Goal: Task Accomplishment & Management: Complete application form

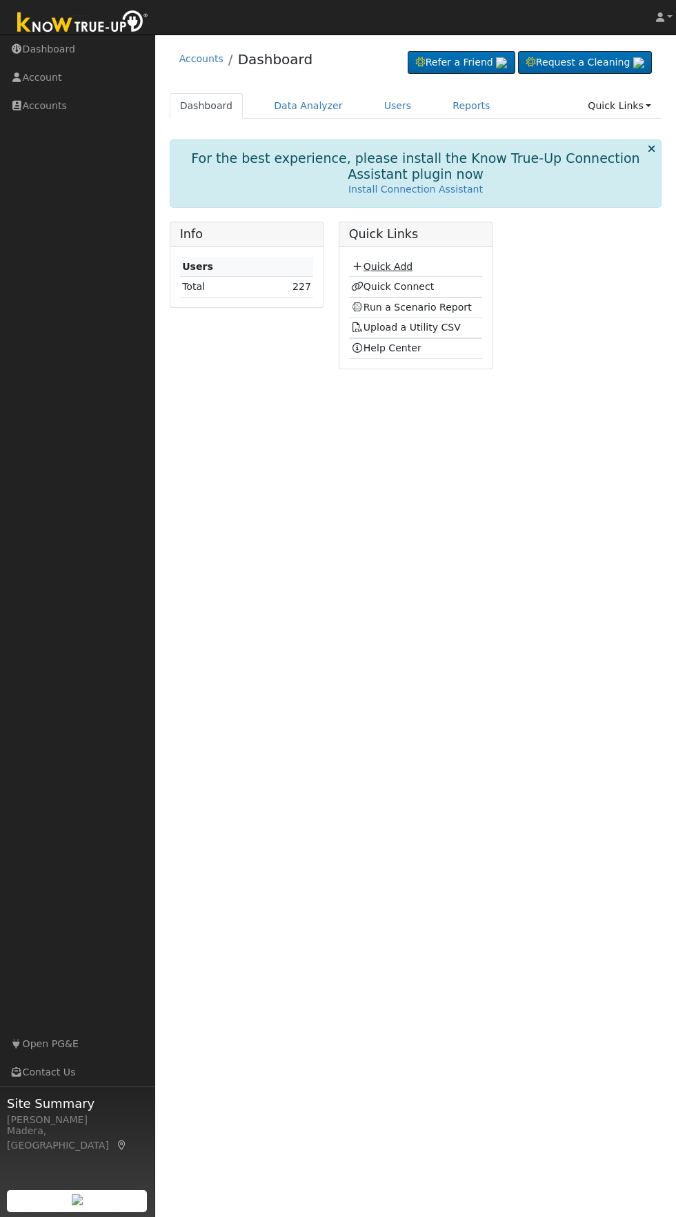
click at [393, 266] on link "Quick Add" at bounding box center [381, 266] width 61 height 11
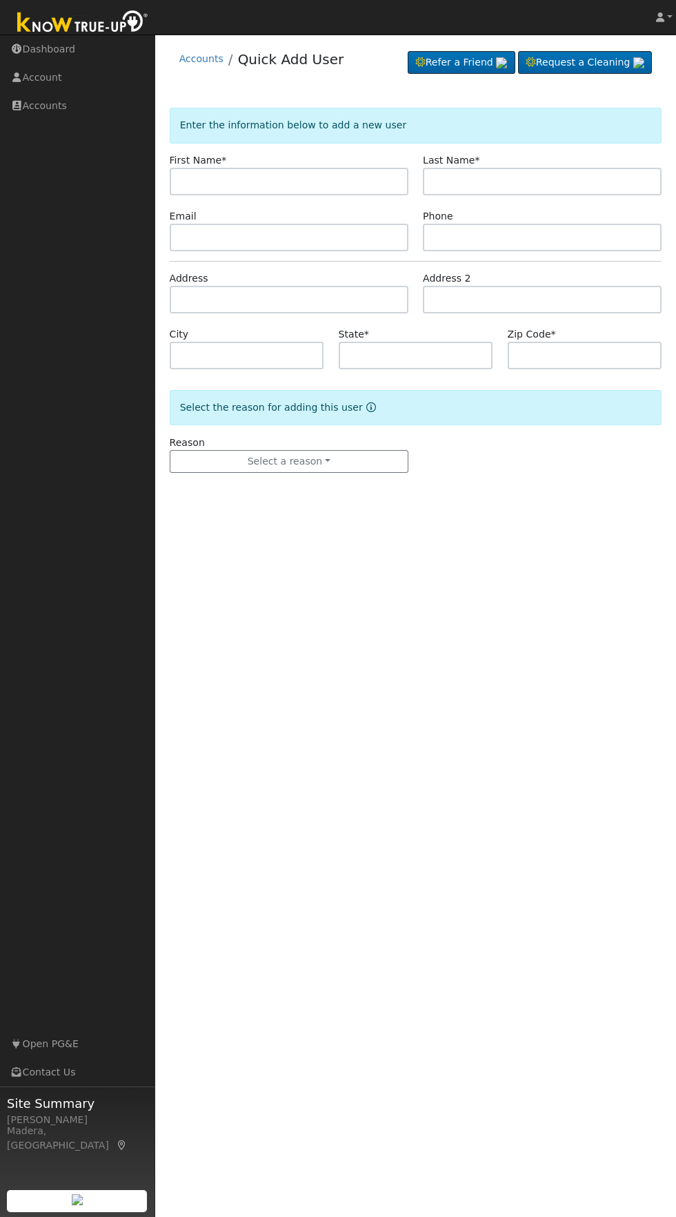
click at [355, 177] on input "text" at bounding box center [289, 182] width 239 height 28
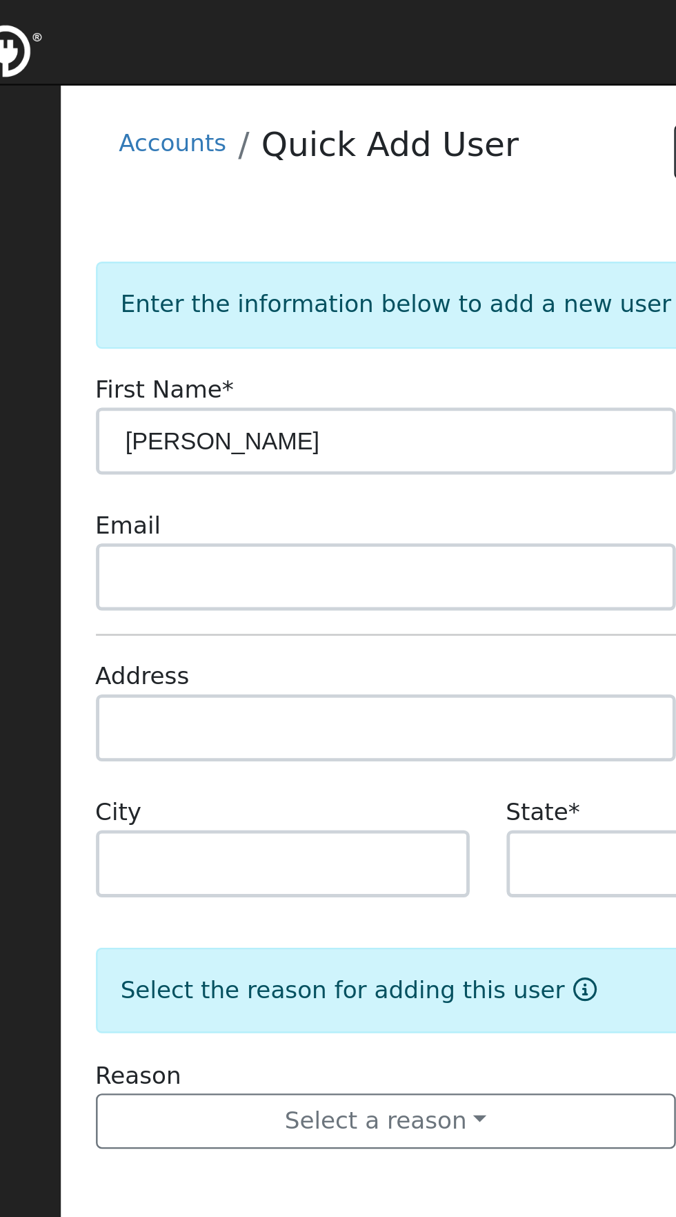
type input "Sukhdeep"
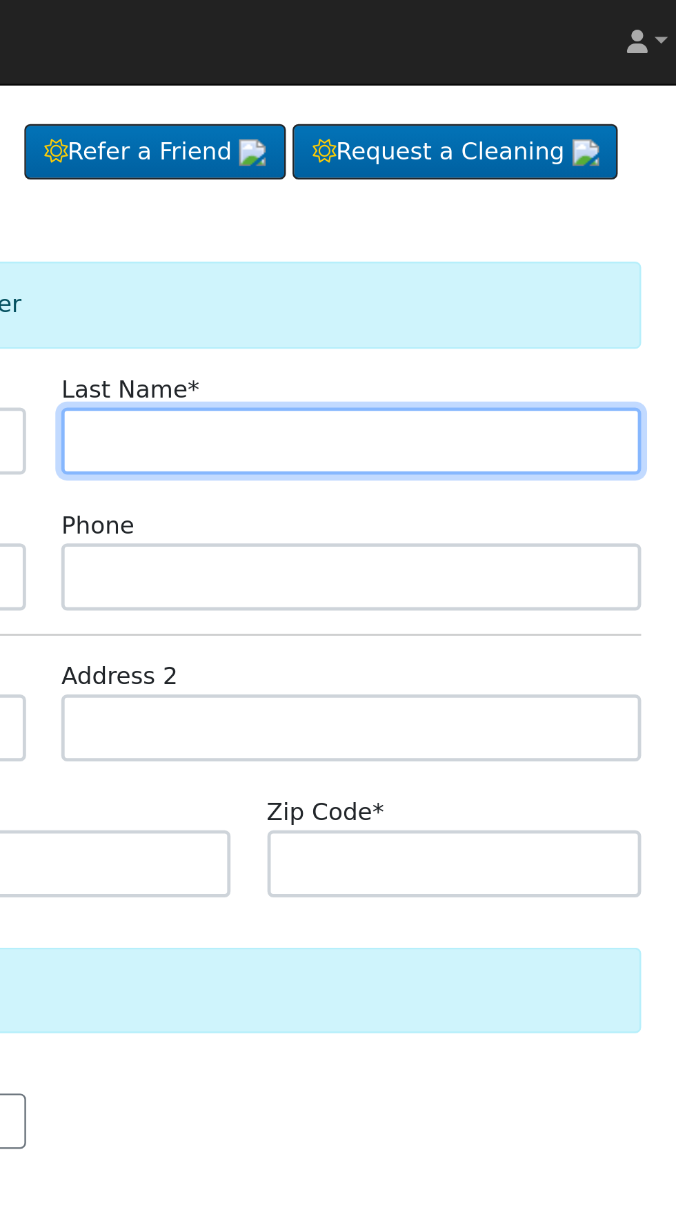
click at [622, 179] on input "text" at bounding box center [542, 182] width 239 height 28
type input "Sanghera"
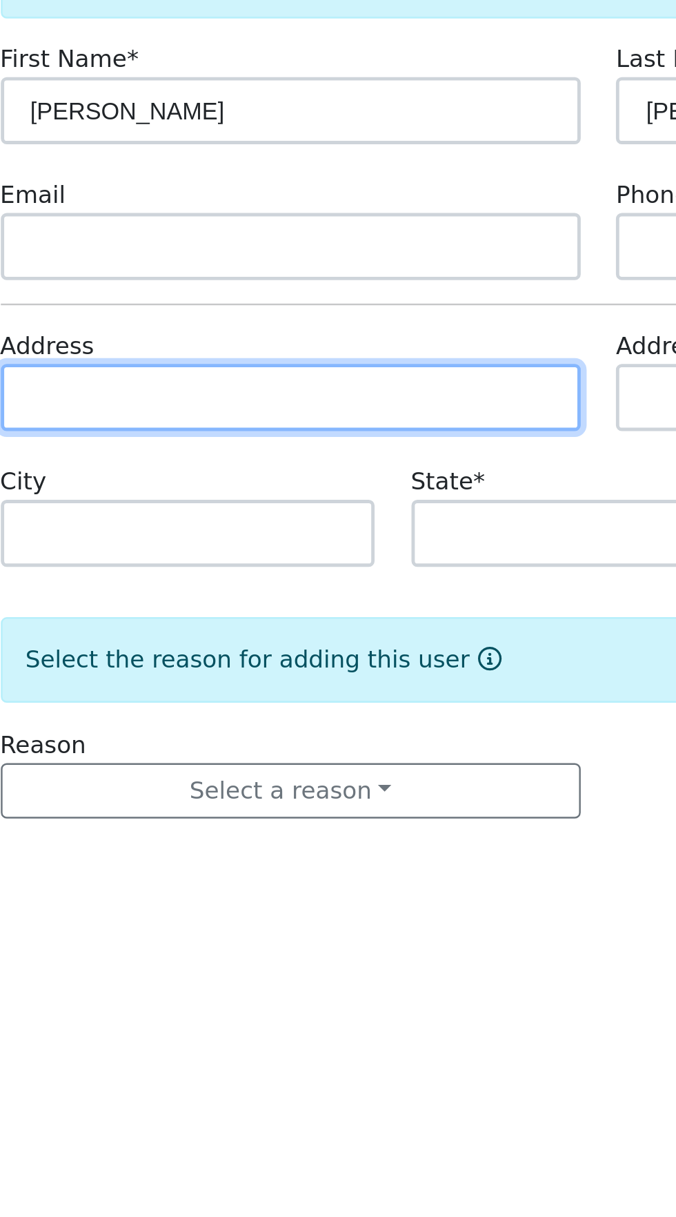
click at [373, 302] on input "text" at bounding box center [289, 300] width 239 height 28
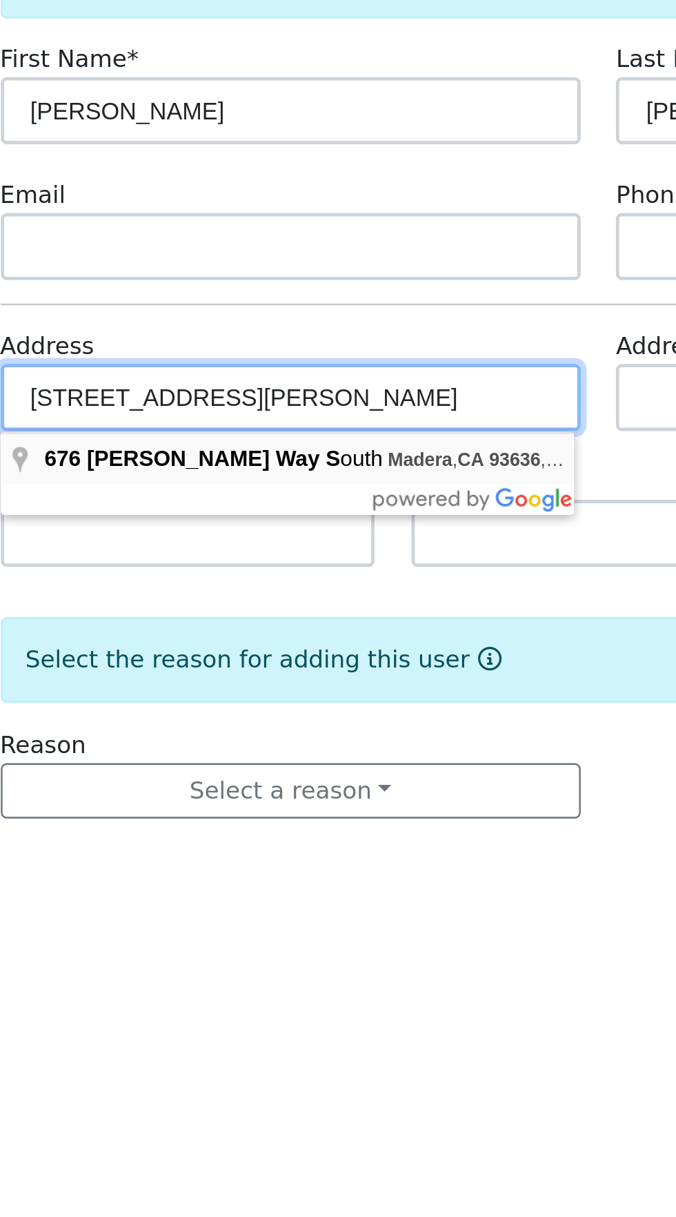
type input "676 Parsons Way South"
type input "Madera"
type input "CA"
type input "93636"
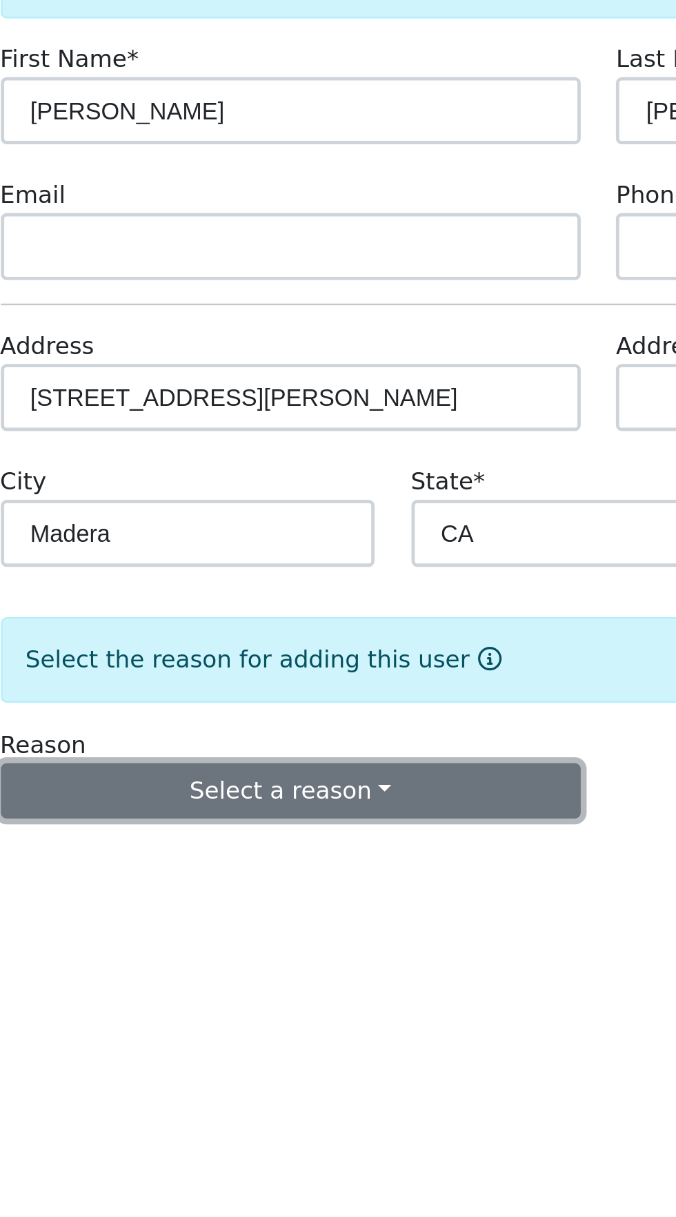
click at [362, 459] on button "Select a reason" at bounding box center [289, 461] width 239 height 23
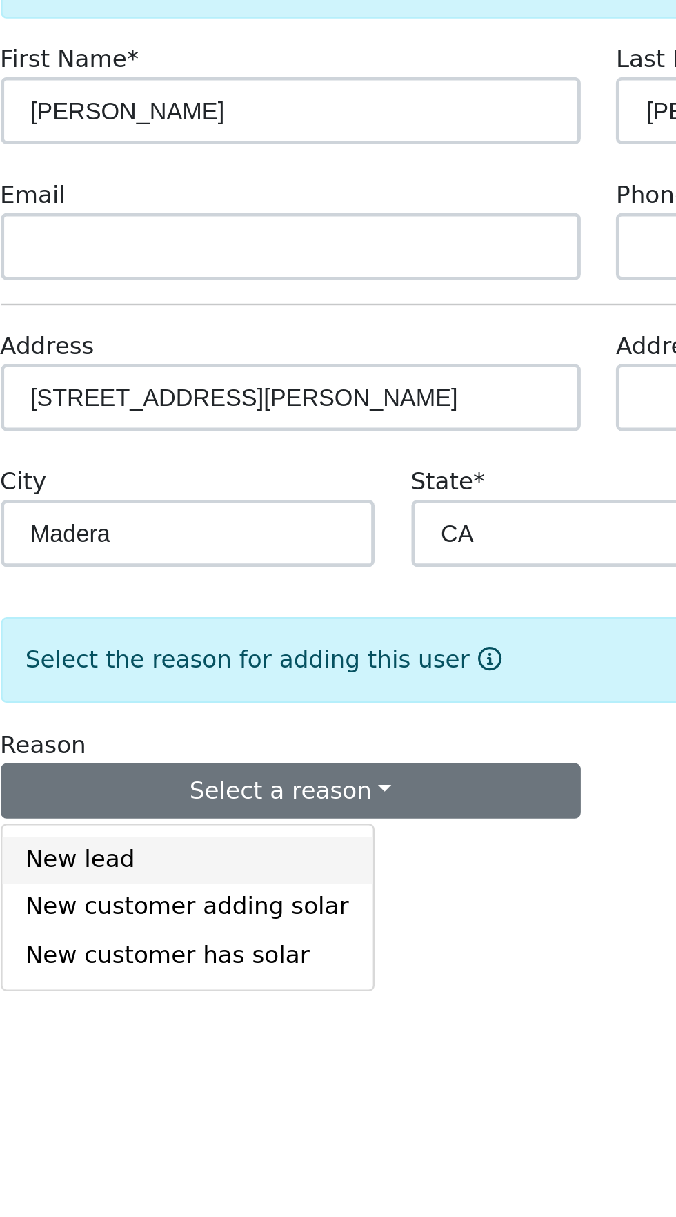
click at [228, 489] on link "New lead" at bounding box center [246, 489] width 153 height 19
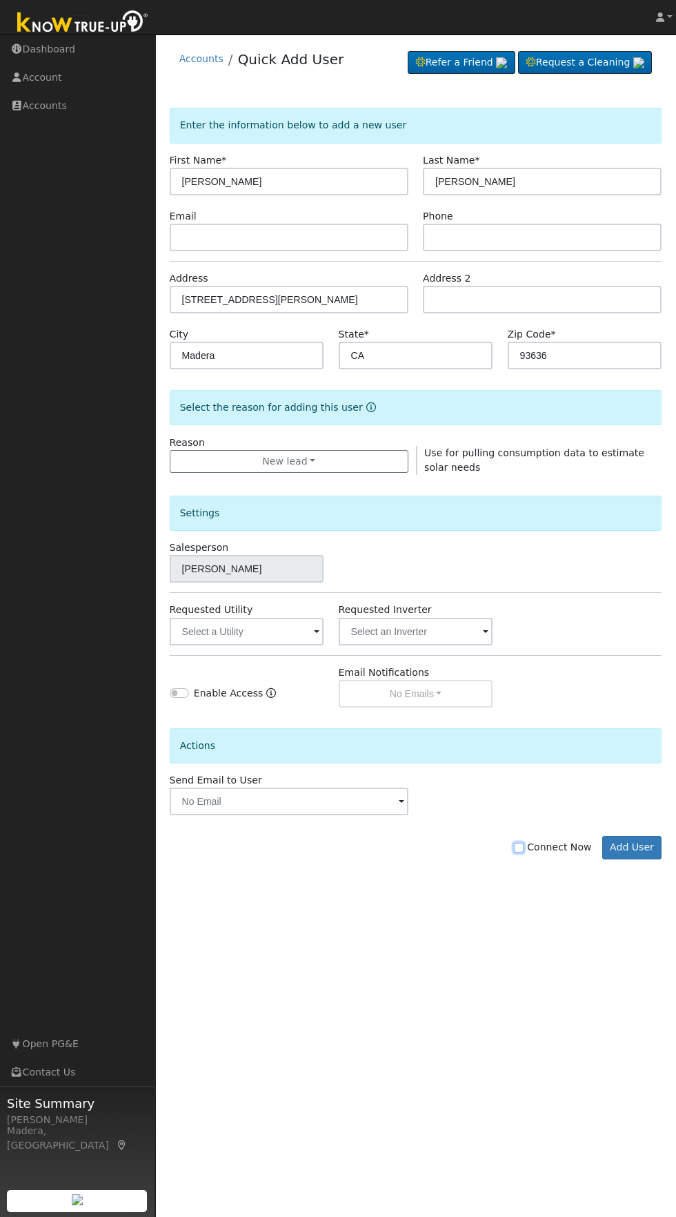
click at [524, 850] on input "Connect Now" at bounding box center [519, 848] width 10 height 10
checkbox input "true"
click at [637, 846] on button "Add User" at bounding box center [632, 847] width 60 height 23
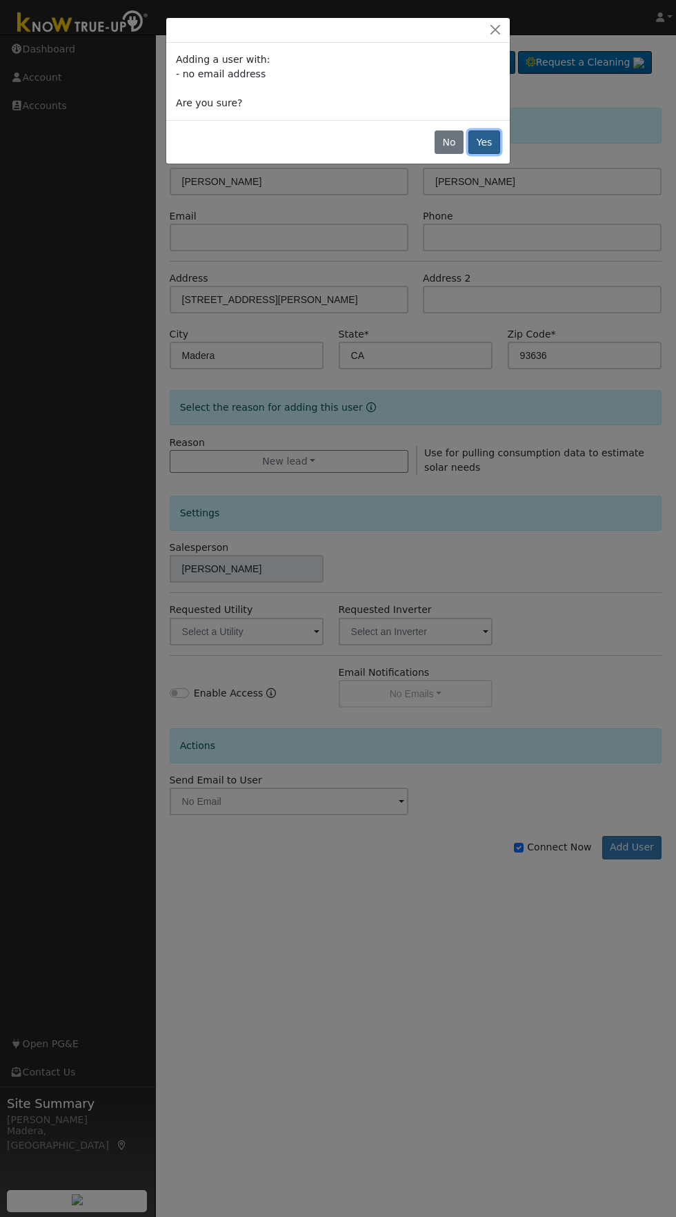
click at [484, 142] on button "Yes" at bounding box center [485, 141] width 32 height 23
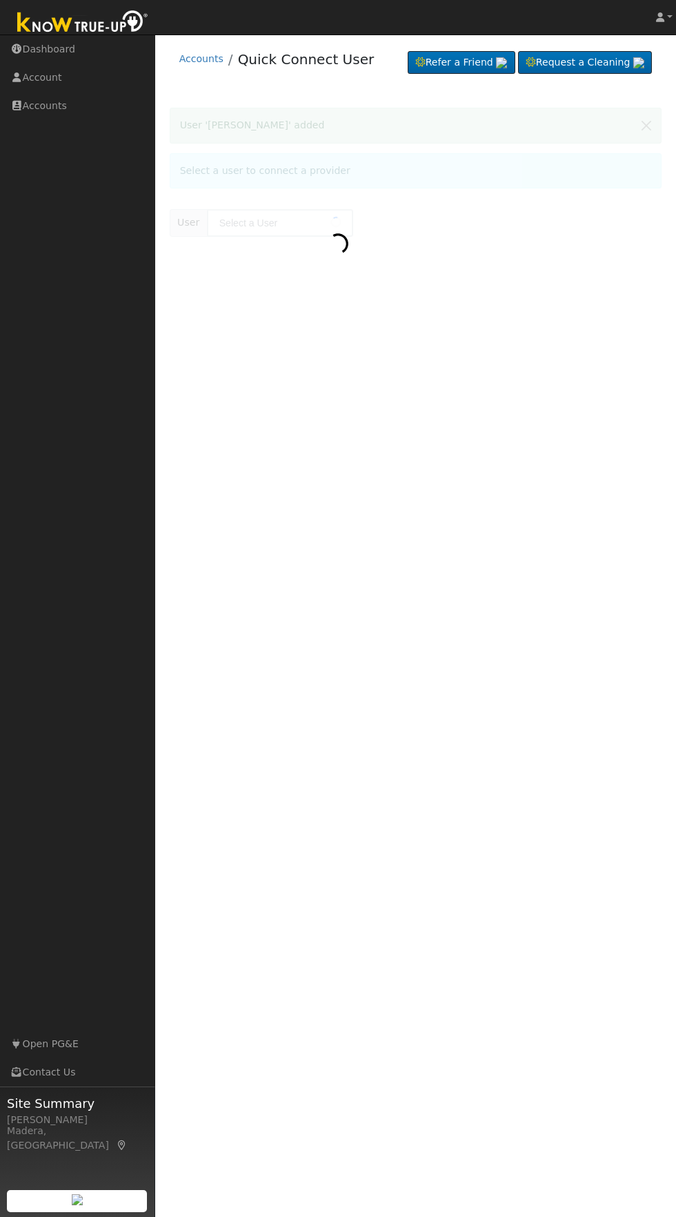
type input "[PERSON_NAME]"
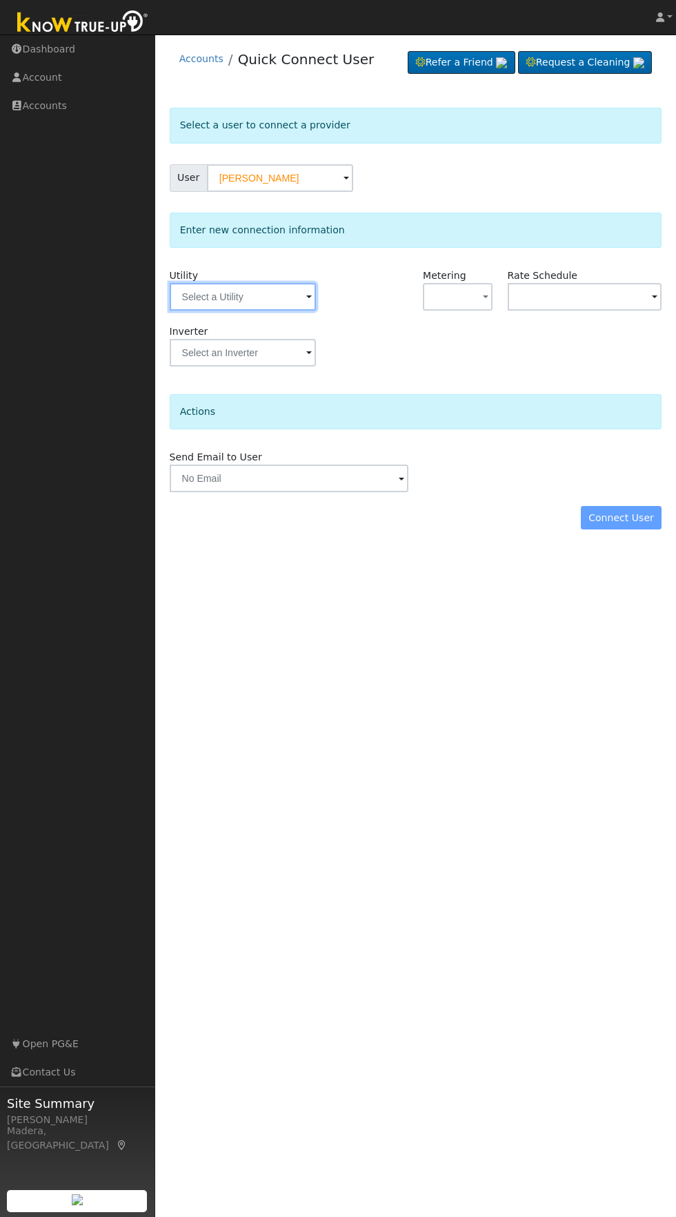
click at [286, 291] on input "text" at bounding box center [243, 297] width 146 height 28
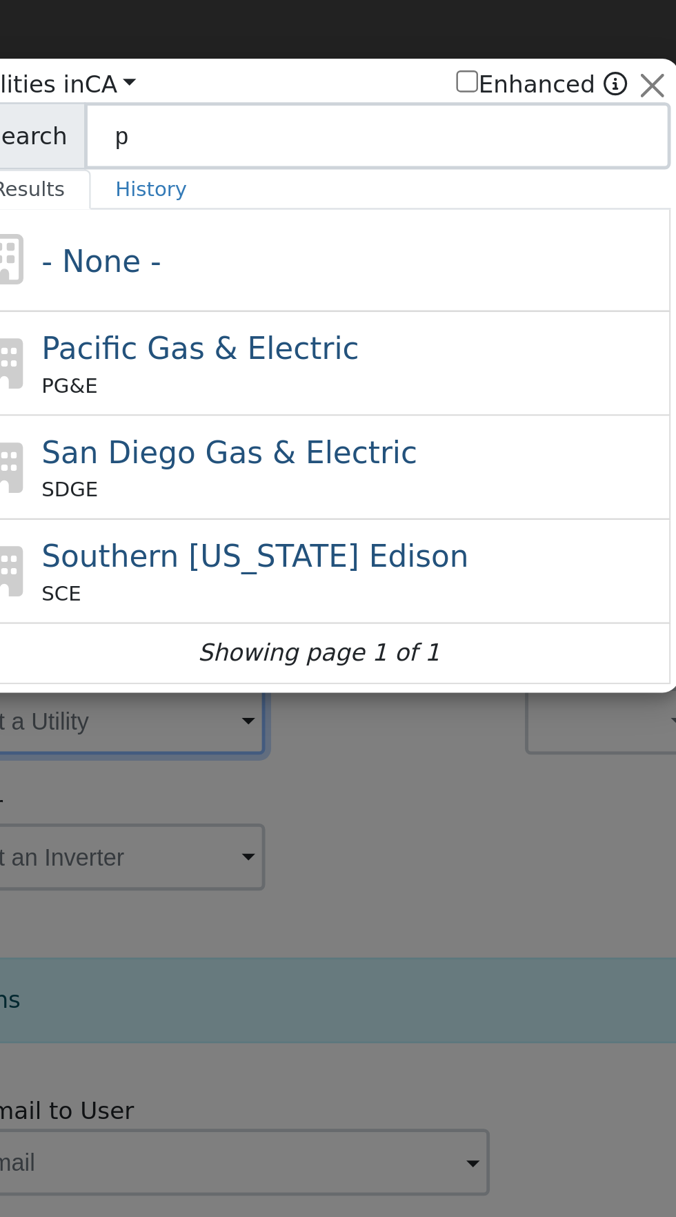
type input "pa"
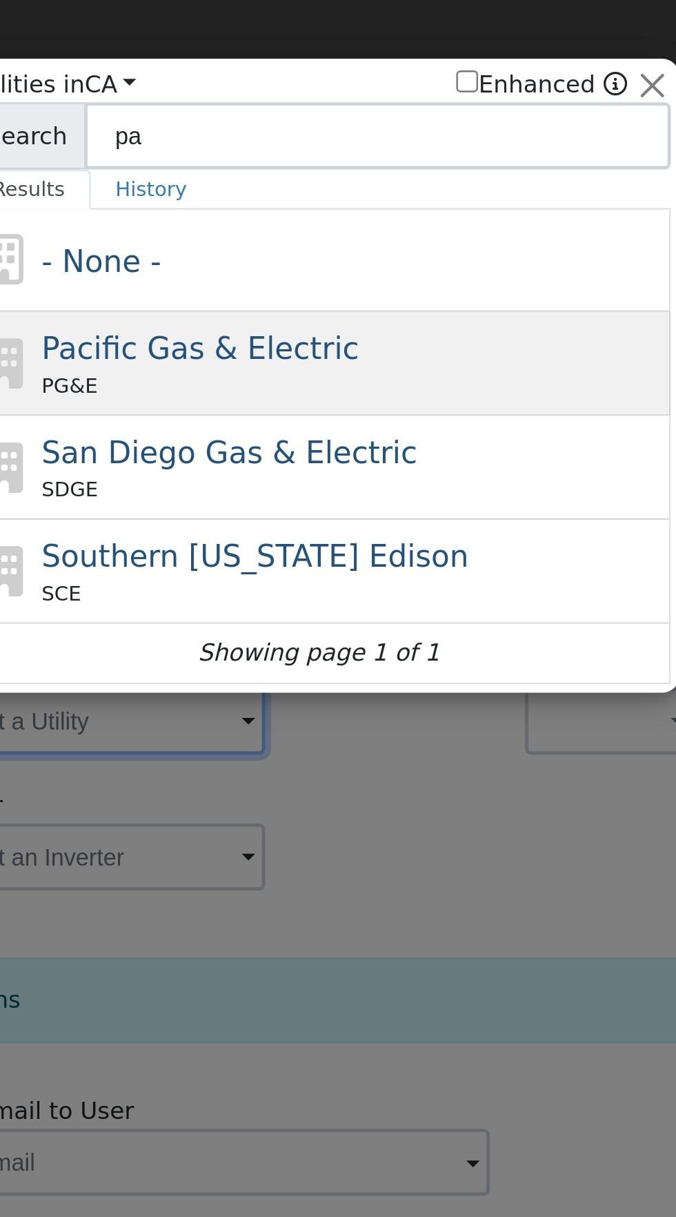
click at [369, 149] on div "Pacific Gas & Electric PG&E" at bounding box center [352, 149] width 256 height 31
type input "PG&E"
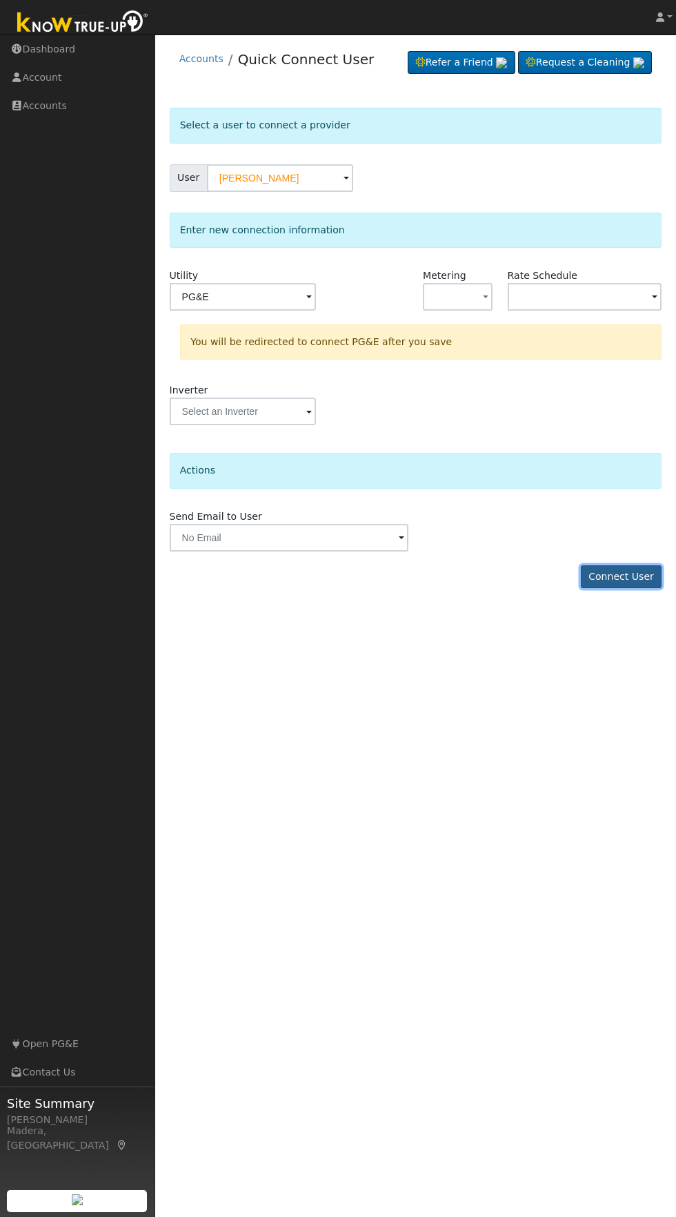
click at [636, 576] on button "Connect User" at bounding box center [621, 576] width 81 height 23
